Goal: Task Accomplishment & Management: Use online tool/utility

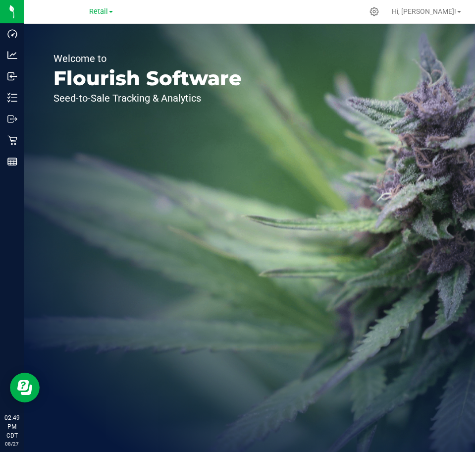
click at [99, 24] on div "Welcome to Flourish Software Seed-to-Sale Tracking & Analytics" at bounding box center [148, 238] width 248 height 428
click at [99, 15] on div "Retail" at bounding box center [101, 11] width 24 height 12
click at [99, 10] on span "Retail" at bounding box center [98, 11] width 19 height 9
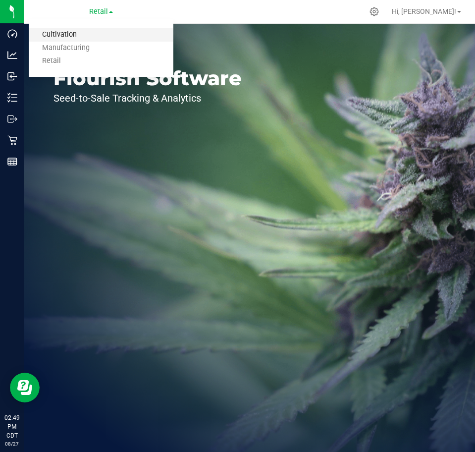
click at [108, 32] on link "Cultivation" at bounding box center [101, 34] width 145 height 13
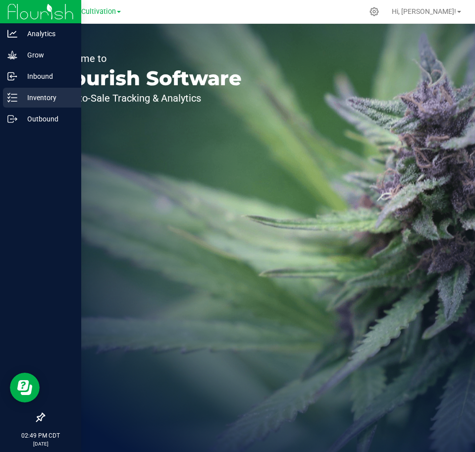
click at [43, 103] on p "Inventory" at bounding box center [46, 98] width 59 height 12
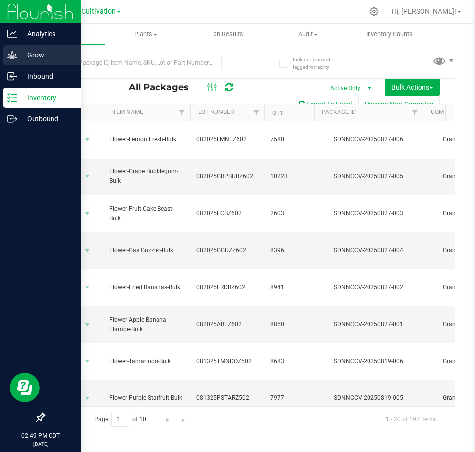
click at [7, 52] on div "Grow" at bounding box center [42, 55] width 78 height 20
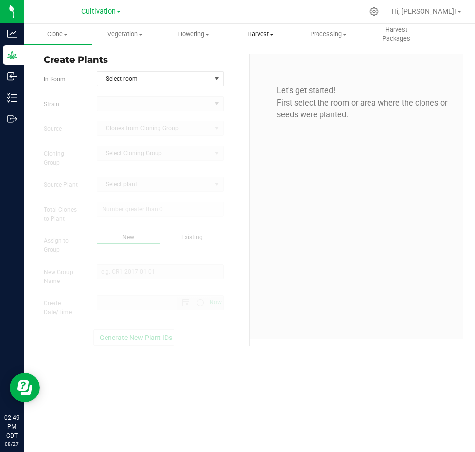
type input "[DATE] 2:49 PM"
click at [240, 28] on uib-tab-heading "Harvest Harvests Harvested plants" at bounding box center [260, 34] width 67 height 20
click at [199, 32] on span "Flowering" at bounding box center [193, 34] width 67 height 9
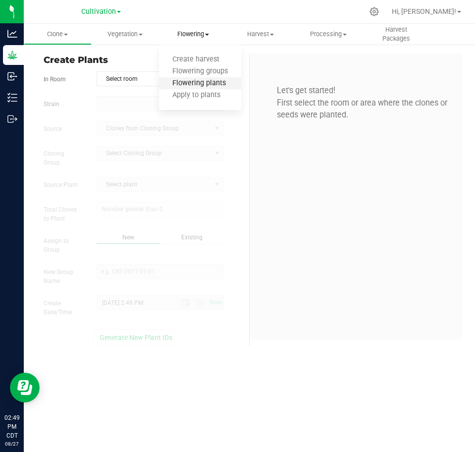
click at [208, 81] on span "Flowering plants" at bounding box center [199, 83] width 80 height 8
